Goal: Information Seeking & Learning: Understand process/instructions

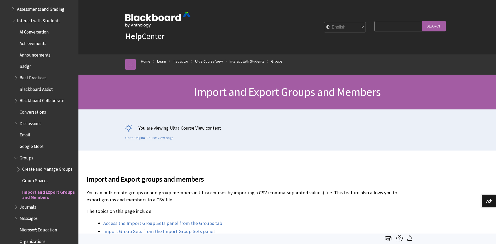
click at [380, 27] on input "Search Query" at bounding box center [398, 26] width 48 height 10
type input "enrol students"
click at [422, 21] on input "Search" at bounding box center [434, 26] width 24 height 10
click at [431, 28] on input "Search" at bounding box center [434, 26] width 24 height 10
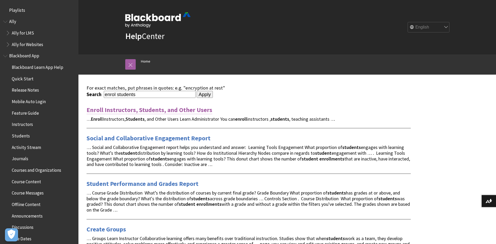
click at [161, 110] on link "Enroll Instructors, Students, and Other Users" at bounding box center [150, 110] width 126 height 8
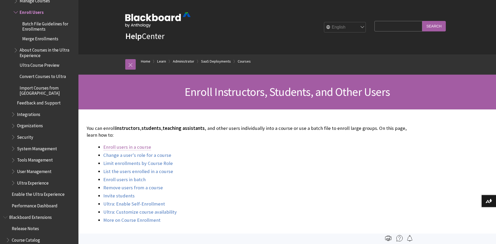
click at [134, 148] on link "Enroll users in a course" at bounding box center [127, 147] width 48 height 6
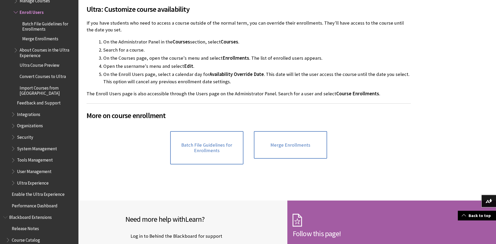
scroll to position [1628, 0]
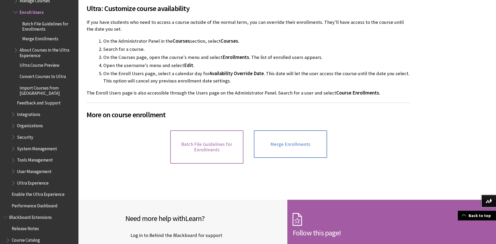
click at [206, 138] on link "Batch File Guidelines for Enrollments" at bounding box center [206, 146] width 73 height 33
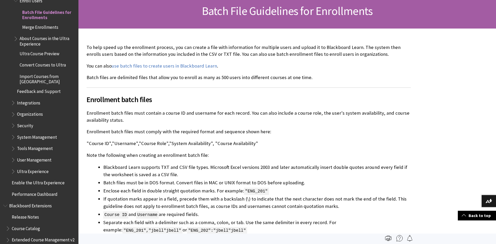
scroll to position [52, 0]
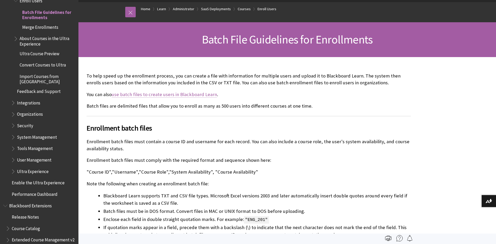
click at [161, 96] on link "use batch files to create users in Blackboard Learn" at bounding box center [164, 94] width 105 height 6
